Goal: Task Accomplishment & Management: Use online tool/utility

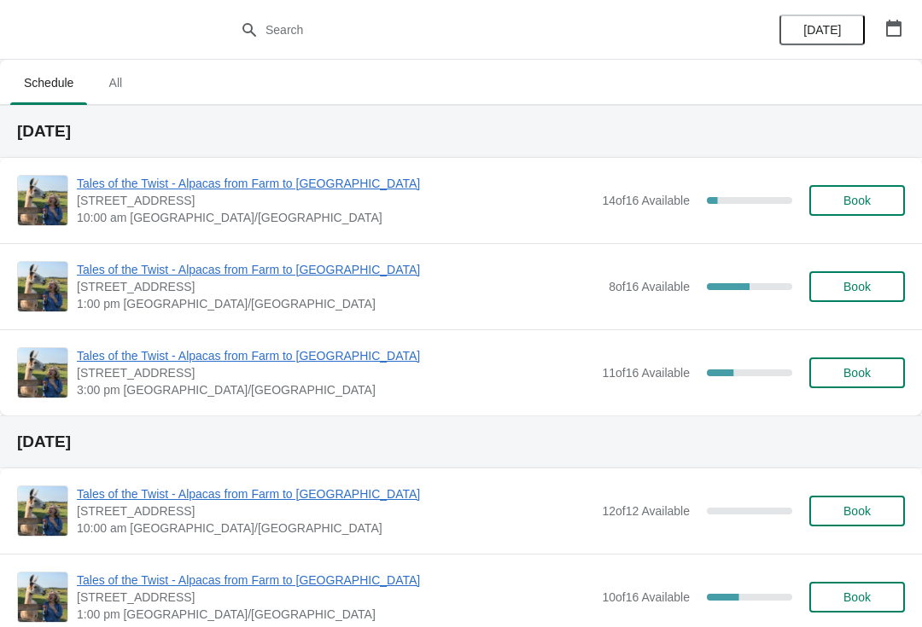
click at [122, 277] on span "Tales of the Twist - Alpacas from Farm to [GEOGRAPHIC_DATA]" at bounding box center [338, 269] width 523 height 17
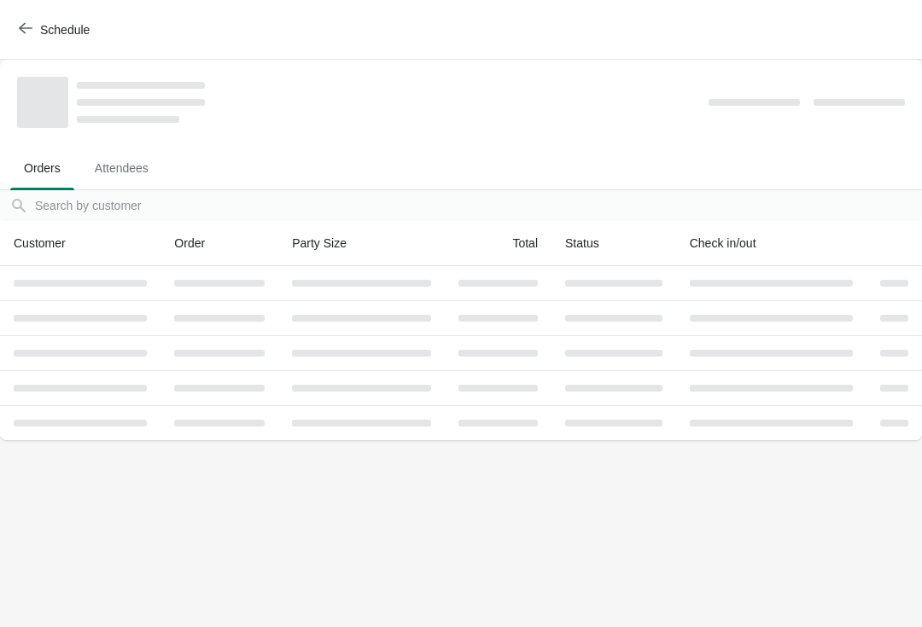
click at [141, 265] on th "Customer" at bounding box center [80, 243] width 160 height 45
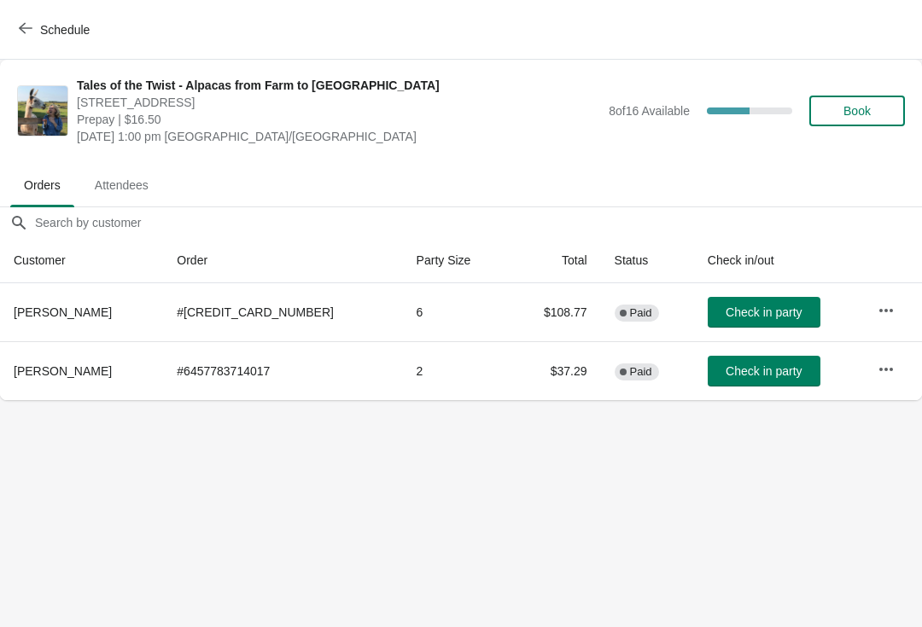
click at [108, 178] on span "Attendees" at bounding box center [121, 185] width 81 height 31
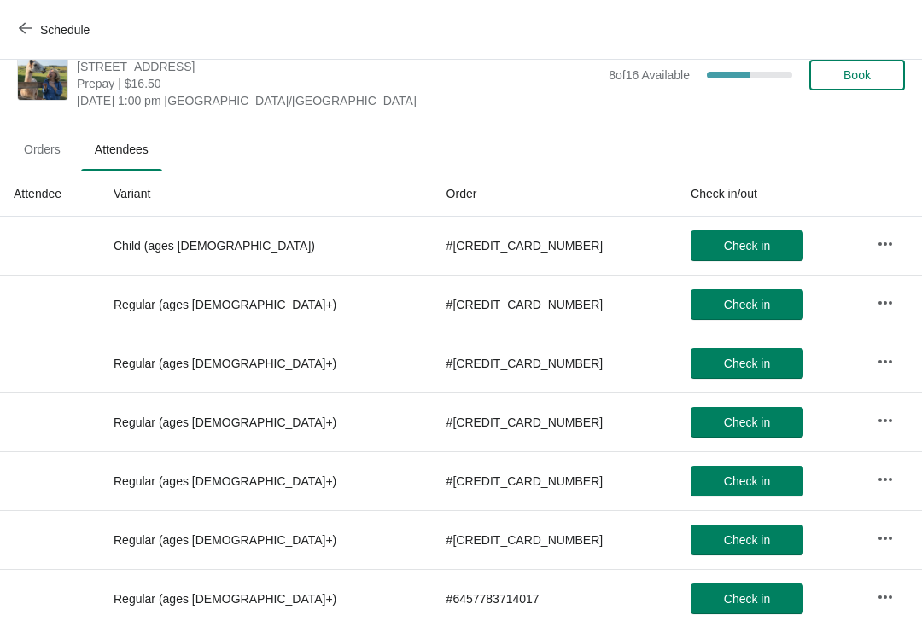
scroll to position [37, 0]
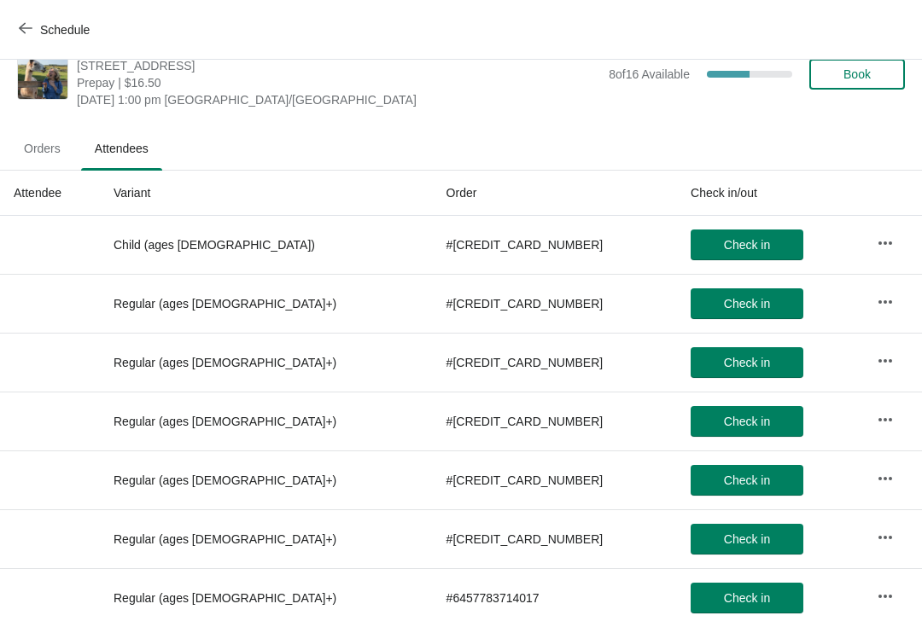
click at [42, 157] on span "Orders" at bounding box center [42, 148] width 64 height 31
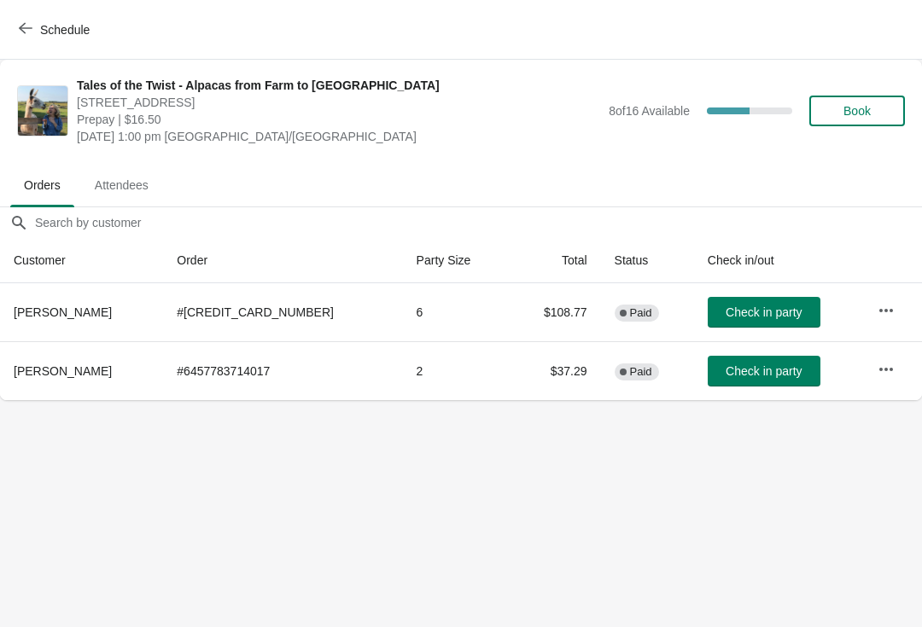
click at [29, 33] on icon "button" at bounding box center [26, 28] width 14 height 14
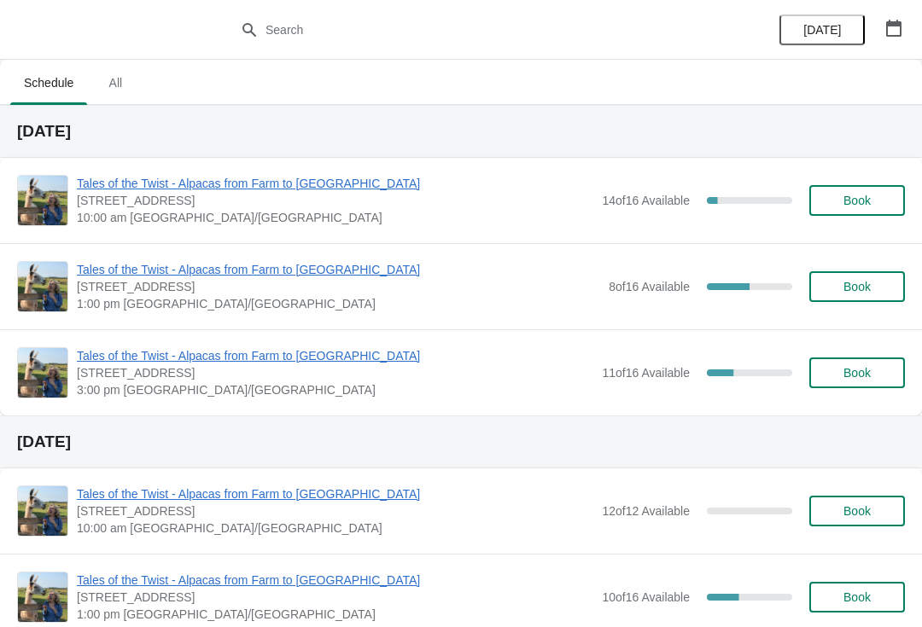
click at [119, 274] on span "Tales of the Twist - Alpacas from Farm to [GEOGRAPHIC_DATA]" at bounding box center [338, 269] width 523 height 17
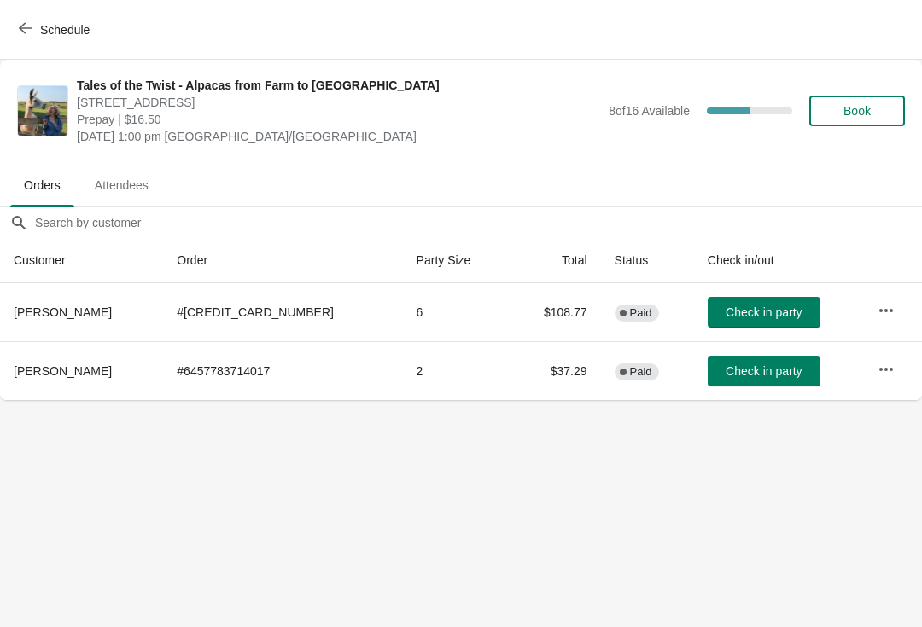
click at [30, 24] on icon "button" at bounding box center [26, 28] width 14 height 14
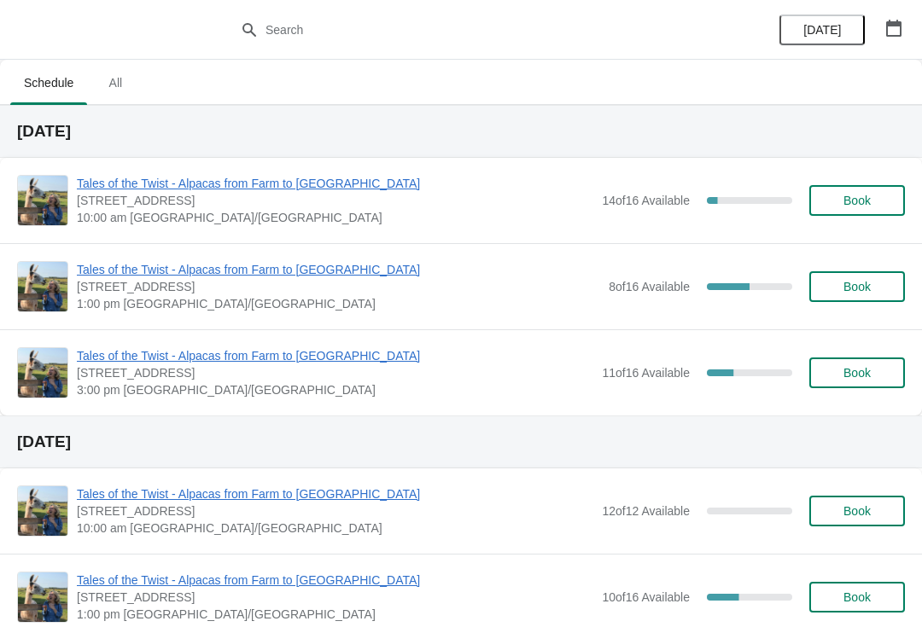
click at [184, 354] on span "Tales of the Twist - Alpacas from Farm to [GEOGRAPHIC_DATA]" at bounding box center [335, 355] width 516 height 17
click at [294, 177] on span "Tales of the Twist - Alpacas from Farm to [GEOGRAPHIC_DATA]" at bounding box center [335, 183] width 516 height 17
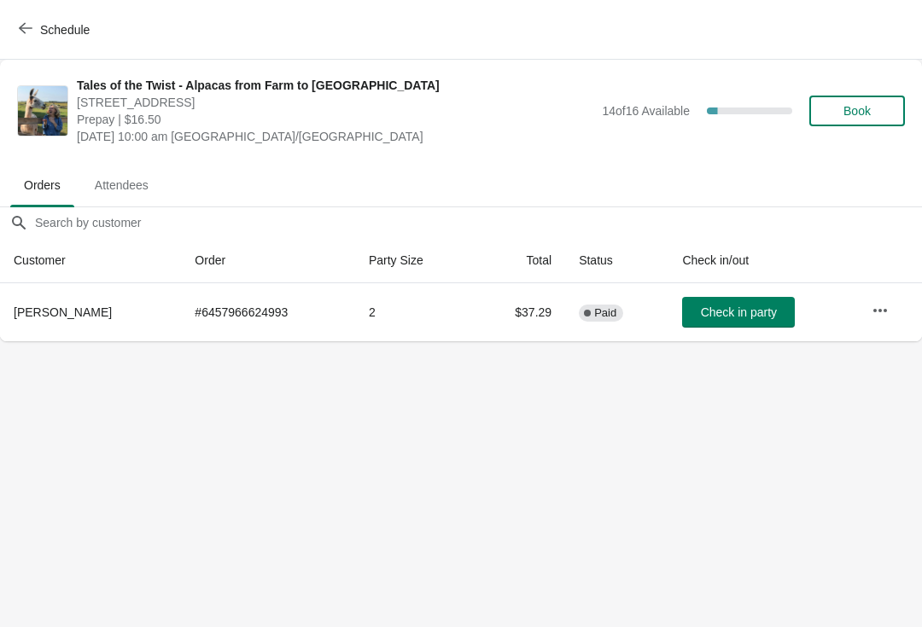
click at [720, 318] on span "Check in party" at bounding box center [739, 313] width 76 height 14
